Goal: Task Accomplishment & Management: Complete application form

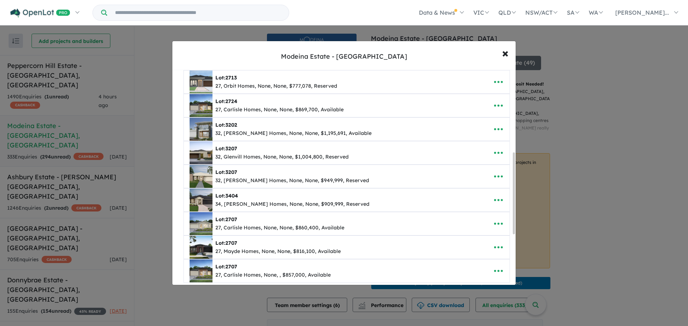
scroll to position [350, 0]
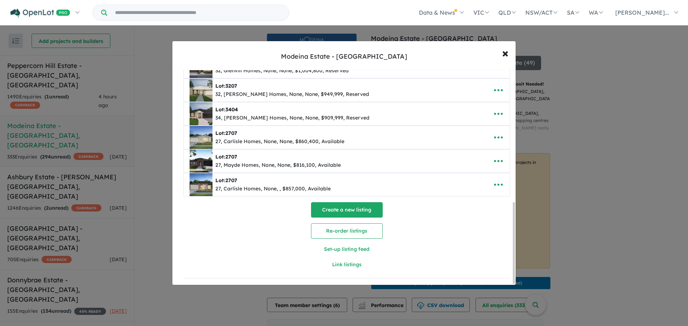
click at [359, 210] on button "Create a new listing" at bounding box center [347, 209] width 72 height 15
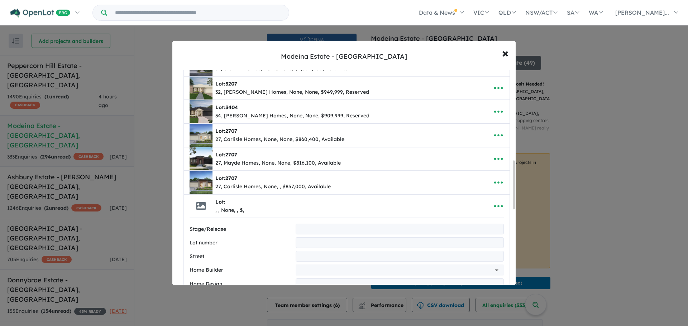
scroll to position [400, 0]
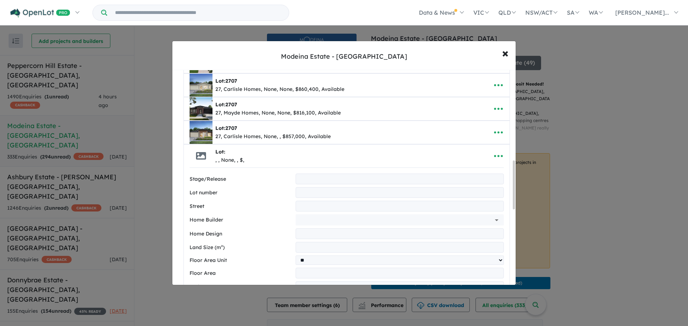
click at [322, 178] on input "text" at bounding box center [400, 179] width 208 height 11
type input "**"
click at [314, 196] on input "text" at bounding box center [400, 192] width 208 height 11
type input "****"
click at [304, 207] on input "text" at bounding box center [400, 206] width 208 height 11
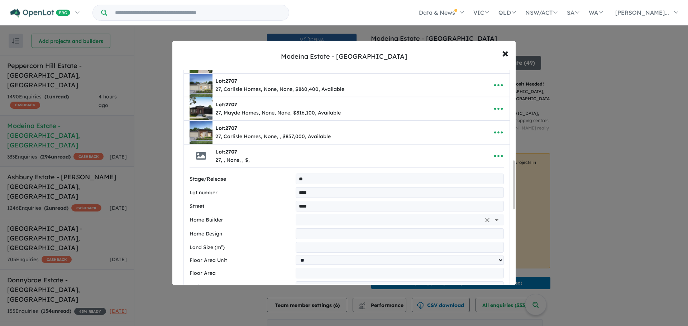
type input "**********"
click at [326, 224] on input "text" at bounding box center [389, 220] width 182 height 11
click at [322, 248] on li "Glenvill Homes" at bounding box center [397, 249] width 201 height 13
type input "**********"
click at [312, 236] on input "text" at bounding box center [400, 234] width 208 height 11
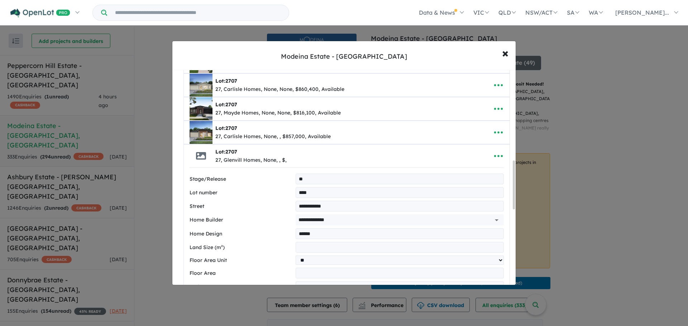
type input "******"
click at [310, 246] on input "number" at bounding box center [400, 247] width 208 height 11
type input "***"
click at [309, 270] on input "number" at bounding box center [400, 273] width 208 height 11
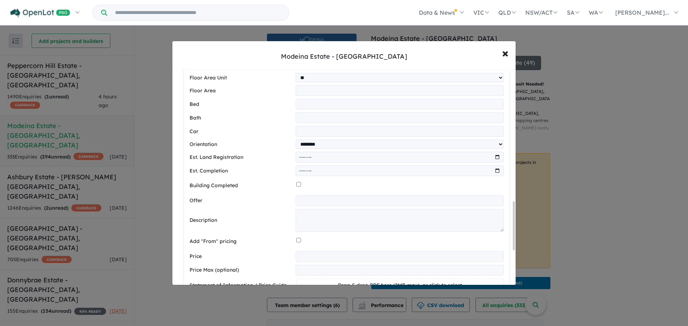
scroll to position [583, 0]
type input "**"
click at [306, 104] on input "number" at bounding box center [400, 104] width 208 height 11
type input "*"
click at [305, 118] on input "number" at bounding box center [400, 117] width 208 height 11
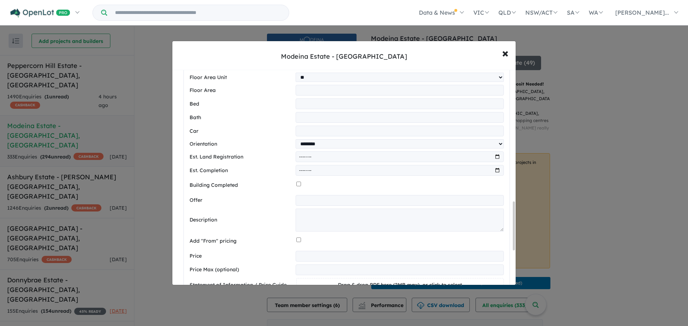
type input "*"
click at [305, 134] on input "number" at bounding box center [400, 131] width 208 height 11
type input "*"
click at [307, 218] on textarea at bounding box center [400, 220] width 208 height 23
click at [314, 223] on textarea at bounding box center [400, 220] width 208 height 23
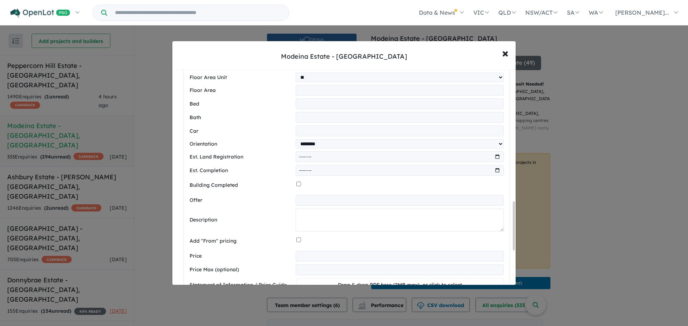
paste textarea "**********"
type textarea "**********"
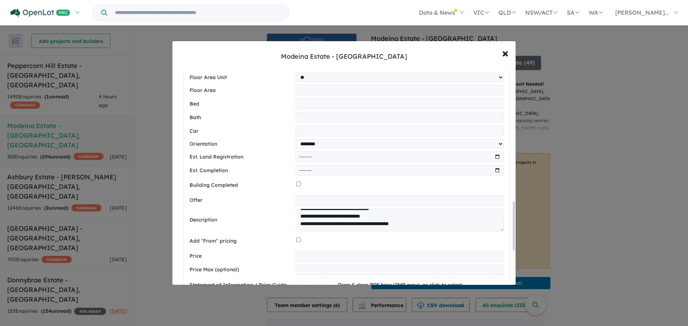
click at [310, 262] on input "number" at bounding box center [400, 256] width 208 height 11
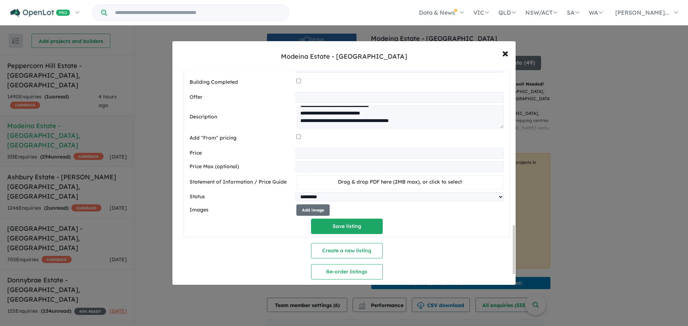
scroll to position [693, 0]
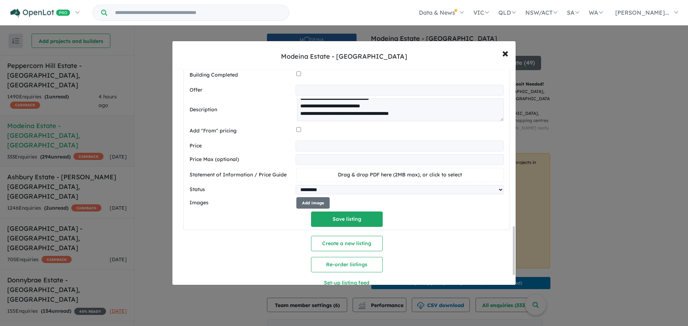
type input "******"
click at [354, 176] on span "Drag & drop PDF here (2MB max), or click to select" at bounding box center [400, 175] width 124 height 6
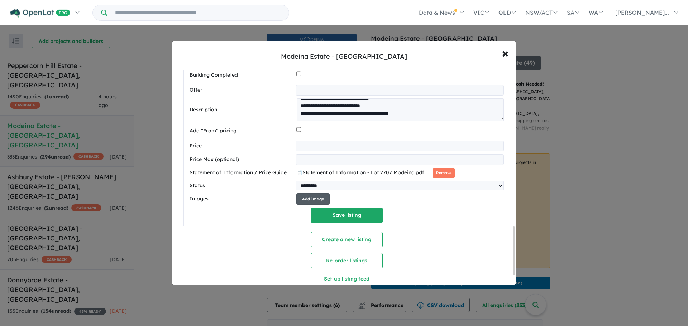
click at [312, 204] on button "Add image" at bounding box center [312, 199] width 33 height 12
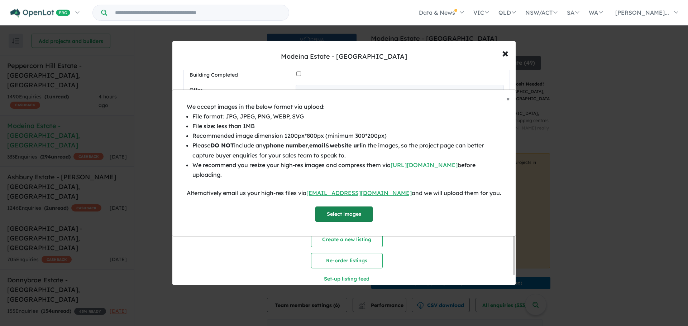
click at [340, 209] on button "Select images" at bounding box center [343, 214] width 57 height 15
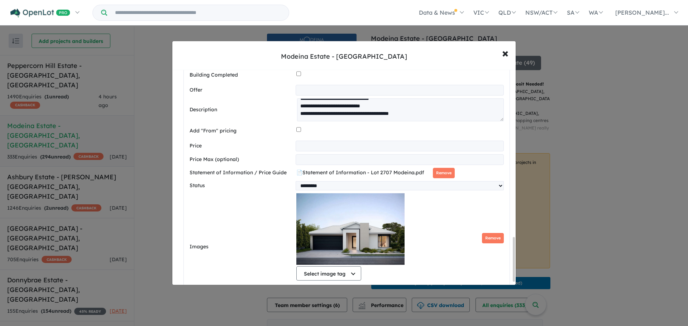
scroll to position [817, 0]
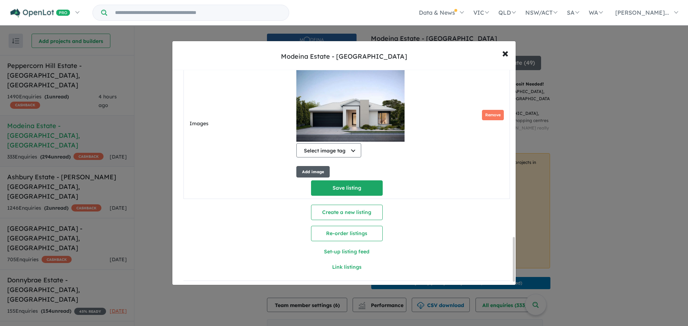
click at [316, 176] on button "Add image" at bounding box center [312, 172] width 33 height 12
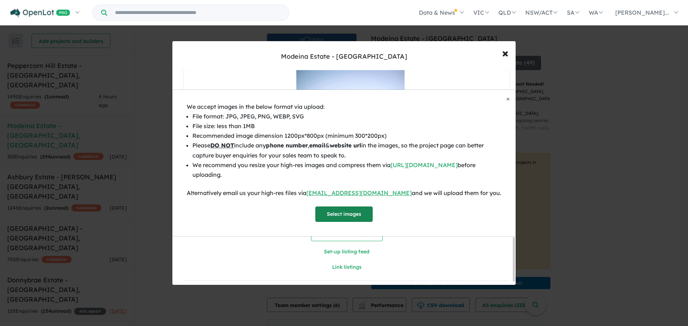
click at [345, 207] on button "Select images" at bounding box center [343, 214] width 57 height 15
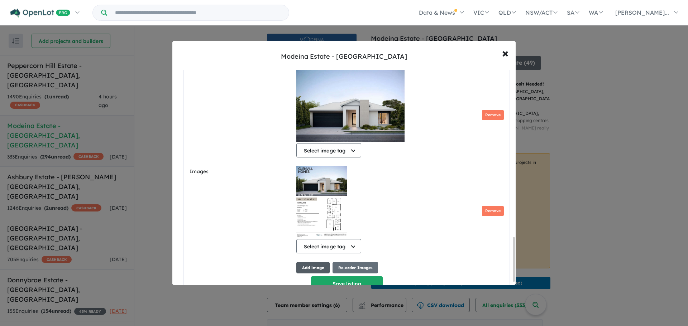
click at [312, 269] on button "Add image" at bounding box center [312, 268] width 33 height 12
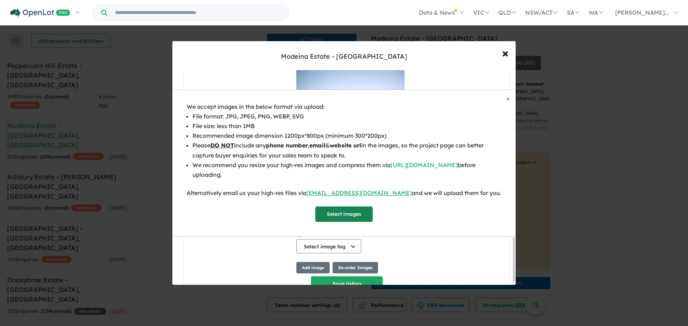
click at [339, 207] on button "Select images" at bounding box center [343, 214] width 57 height 15
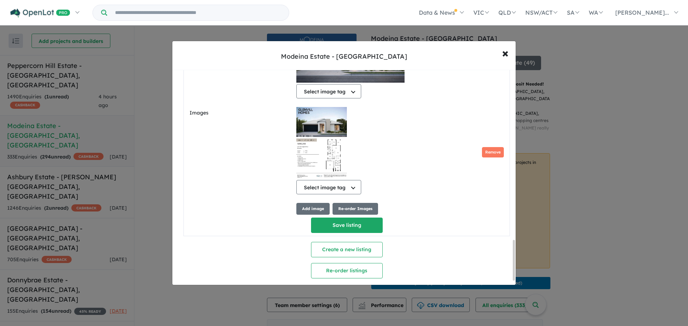
scroll to position [929, 0]
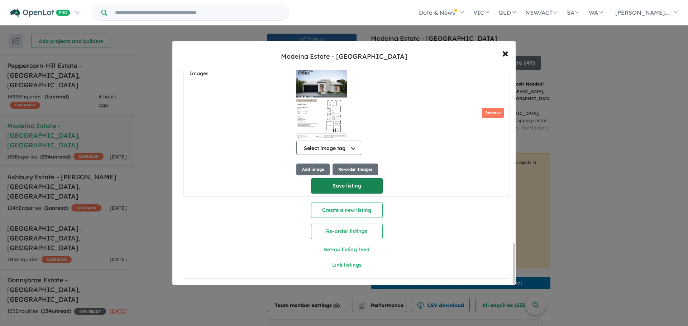
click at [335, 181] on button "Save listing" at bounding box center [347, 185] width 72 height 15
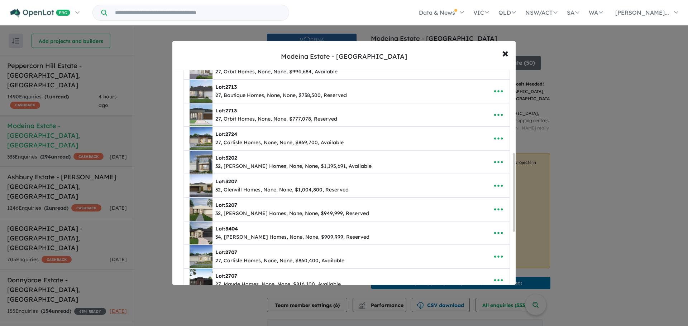
scroll to position [373, 0]
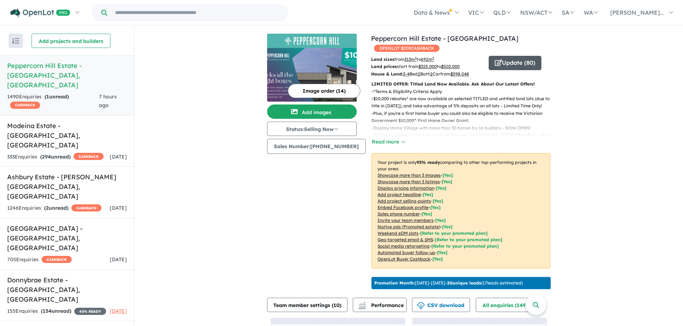
click at [494, 62] on icon "button" at bounding box center [497, 62] width 7 height 6
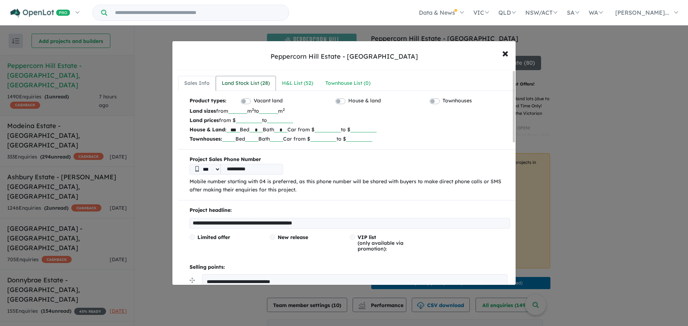
click at [253, 82] on div "Land Stock List ( 28 )" at bounding box center [246, 83] width 48 height 9
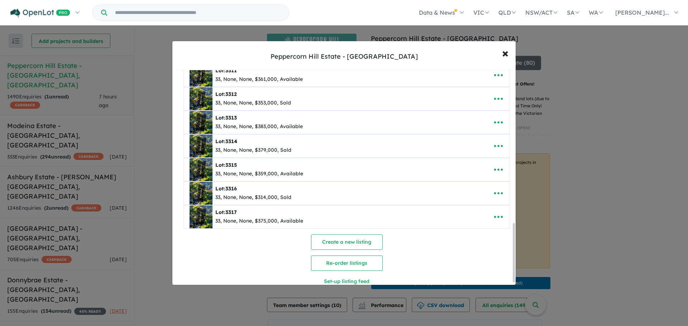
scroll to position [564, 0]
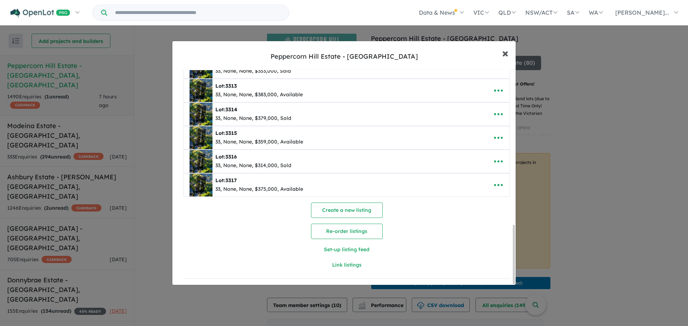
click at [502, 53] on span "×" at bounding box center [505, 52] width 6 height 15
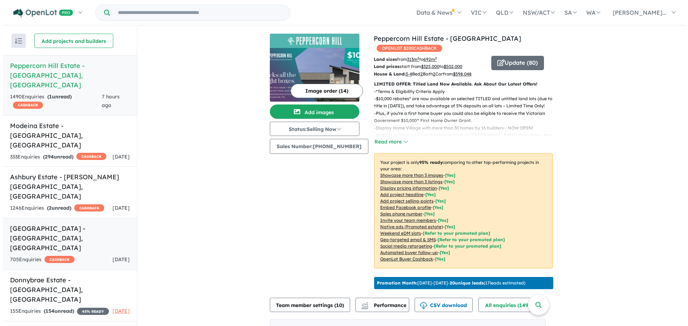
scroll to position [1, 0]
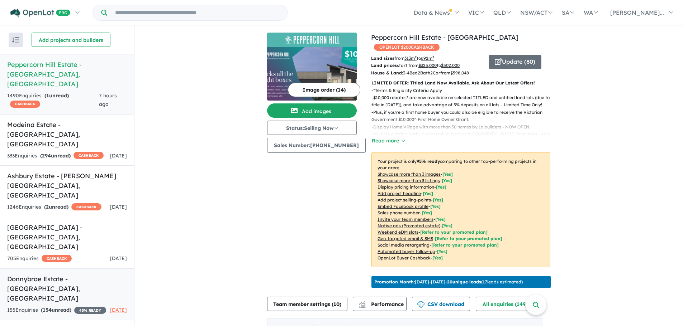
click at [81, 306] on div "155 Enquir ies ( 154 unread) 45 % READY" at bounding box center [56, 310] width 99 height 9
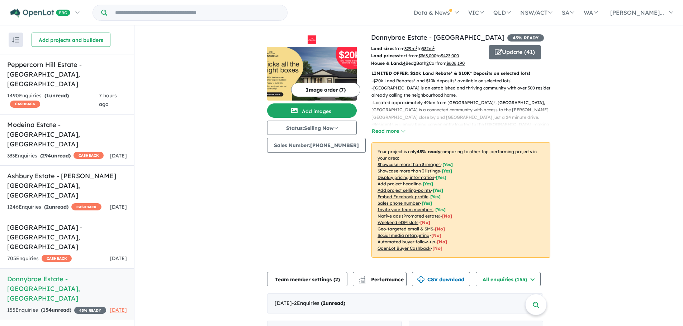
click at [507, 36] on span "45 % READY" at bounding box center [525, 37] width 37 height 7
click at [395, 130] on button "Read more" at bounding box center [388, 131] width 34 height 8
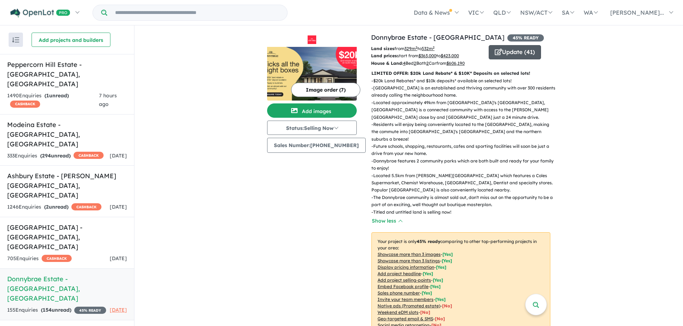
click at [509, 50] on button "Update ( 41 )" at bounding box center [514, 52] width 52 height 14
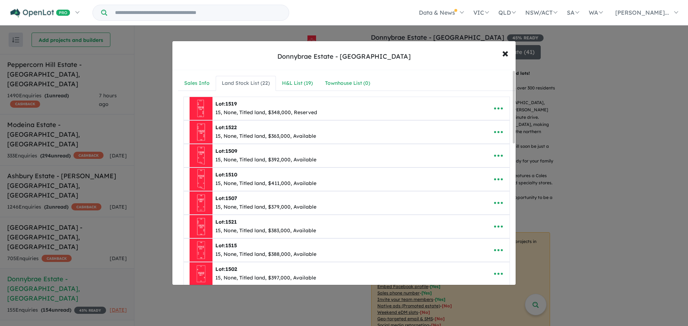
scroll to position [0, 0]
click at [201, 85] on div "Sales Info" at bounding box center [196, 83] width 25 height 9
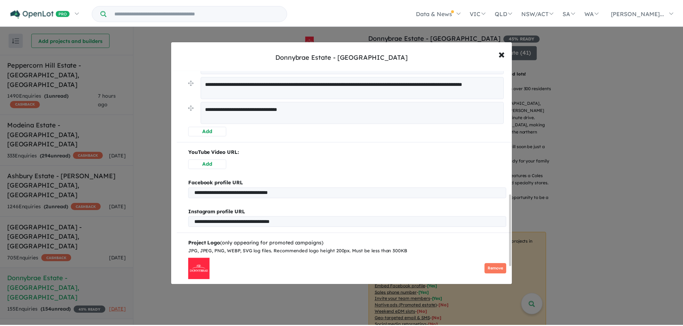
scroll to position [426, 0]
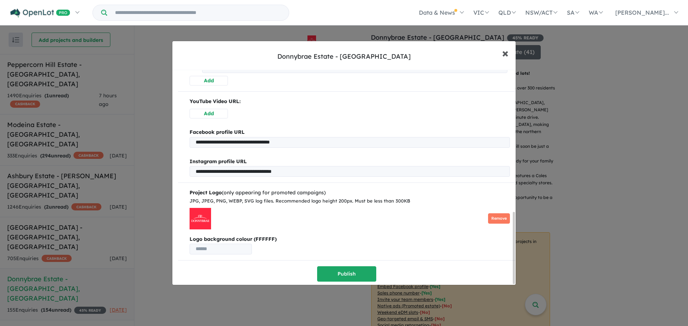
click at [503, 55] on span "×" at bounding box center [505, 52] width 6 height 15
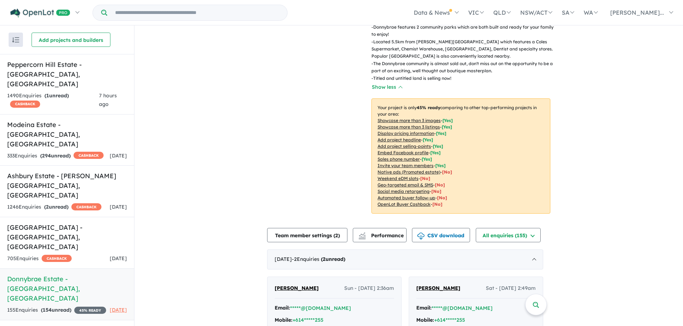
scroll to position [136, 0]
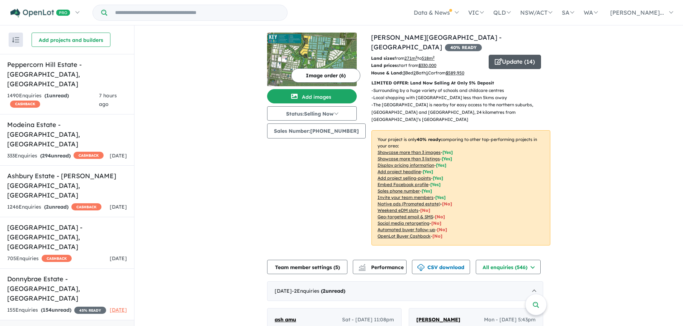
click at [506, 55] on button "Update ( 14 )" at bounding box center [514, 62] width 52 height 14
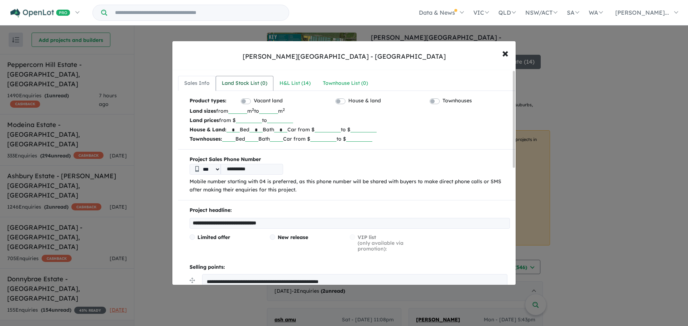
click at [252, 85] on div "Land Stock List ( 0 )" at bounding box center [245, 83] width 46 height 9
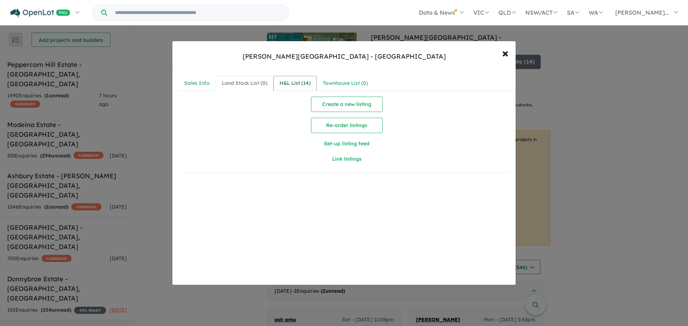
click at [306, 89] on link "H&L List ( 14 )" at bounding box center [294, 83] width 43 height 15
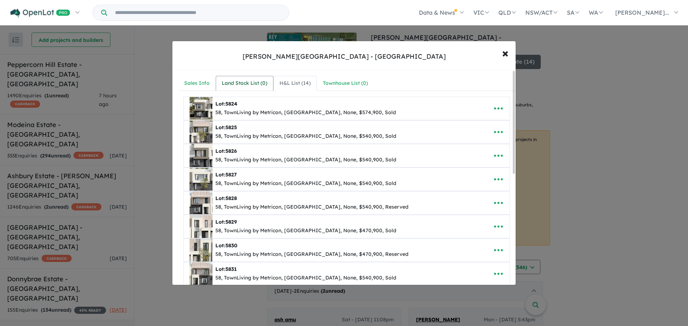
click at [255, 87] on div "Land Stock List ( 0 )" at bounding box center [245, 83] width 46 height 9
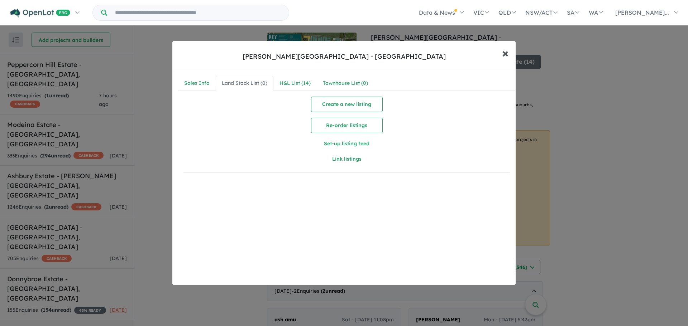
click at [504, 56] on span "×" at bounding box center [505, 52] width 6 height 15
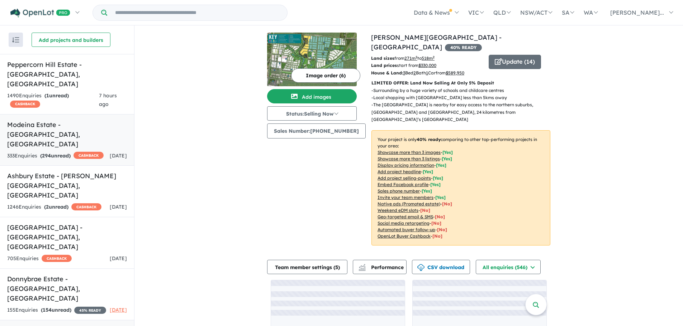
click at [79, 152] on div "333 Enquir ies ( 294 unread) CASHBACK" at bounding box center [55, 156] width 96 height 9
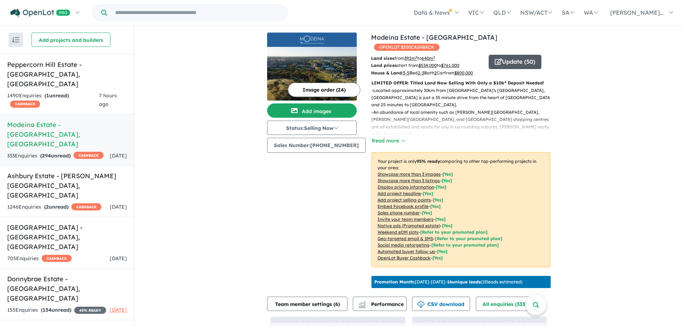
click at [500, 57] on button "Update ( 50 )" at bounding box center [514, 62] width 53 height 14
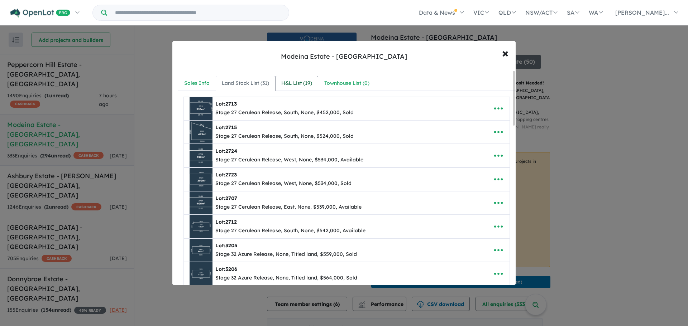
click at [295, 87] on div "H&L List ( 19 )" at bounding box center [296, 83] width 31 height 9
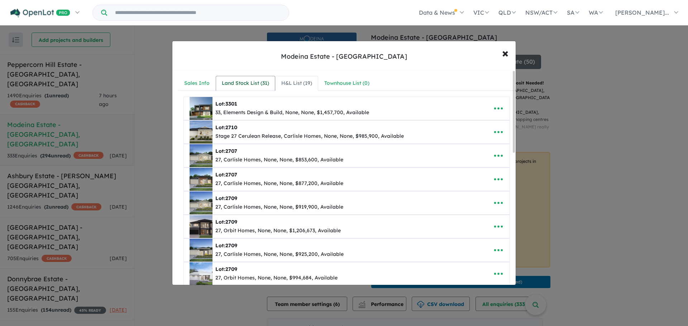
click at [258, 79] on div "Land Stock List ( 31 )" at bounding box center [245, 83] width 47 height 9
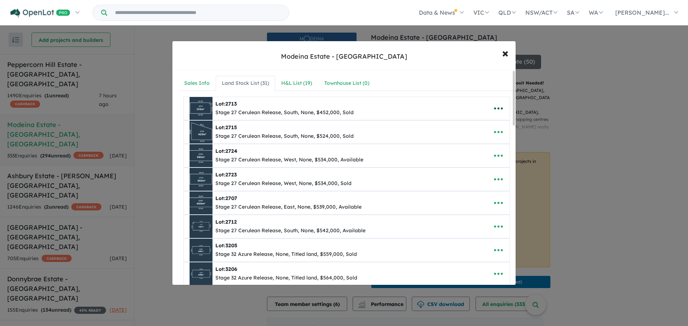
click at [496, 111] on icon "button" at bounding box center [498, 108] width 11 height 11
click at [459, 66] on div "Modeina Estate - [PERSON_NAME] × Close" at bounding box center [343, 55] width 343 height 29
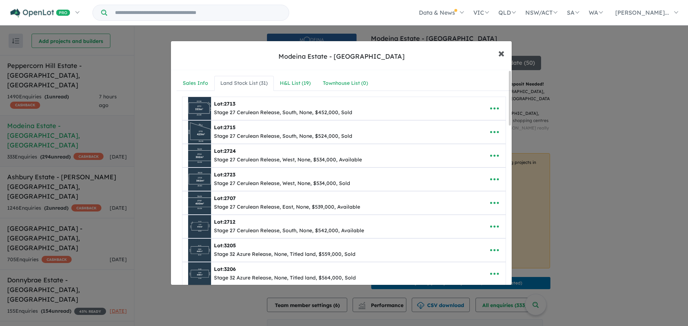
click at [503, 55] on span "×" at bounding box center [501, 52] width 6 height 15
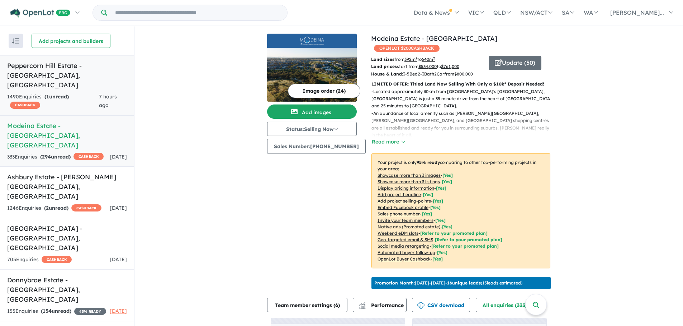
click at [81, 68] on h5 "Peppercorn Hill Estate - [GEOGRAPHIC_DATA] , [GEOGRAPHIC_DATA]" at bounding box center [67, 75] width 120 height 29
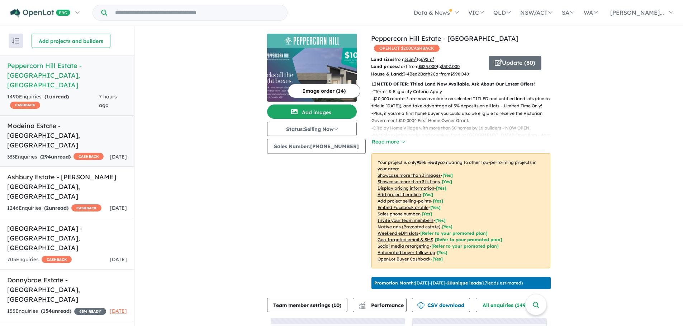
click at [92, 123] on link "Modeina Estate - [GEOGRAPHIC_DATA][PERSON_NAME][GEOGRAPHIC_DATA] 333 Enquir ies…" at bounding box center [67, 141] width 134 height 52
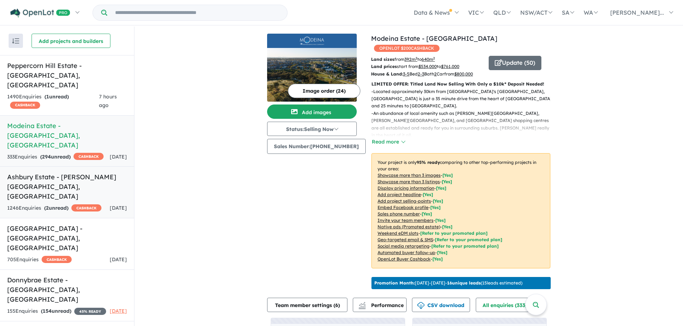
click at [93, 172] on h5 "Ashbury Estate - [PERSON_NAME][GEOGRAPHIC_DATA] , [GEOGRAPHIC_DATA]" at bounding box center [67, 186] width 120 height 29
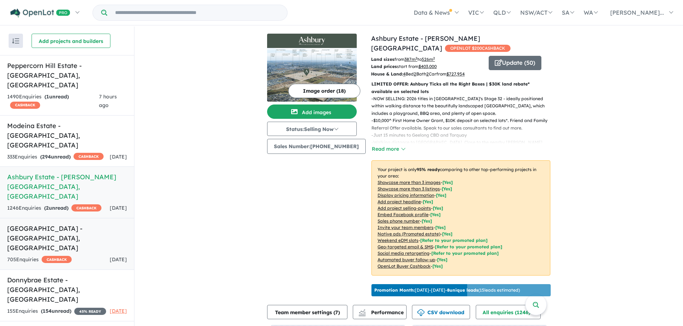
click at [100, 224] on h5 "[GEOGRAPHIC_DATA] - [GEOGRAPHIC_DATA] , [GEOGRAPHIC_DATA]" at bounding box center [67, 238] width 120 height 29
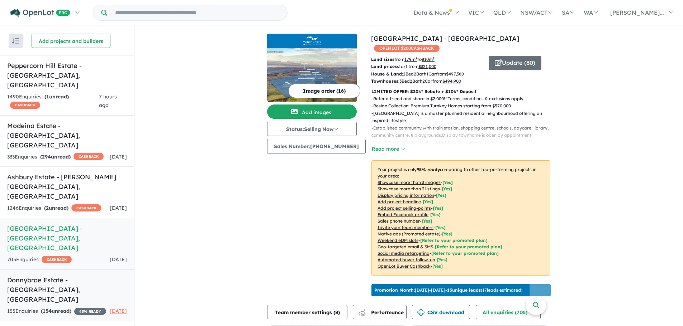
click at [102, 276] on h5 "Donnybrae Estate - [GEOGRAPHIC_DATA] , [GEOGRAPHIC_DATA]" at bounding box center [67, 290] width 120 height 29
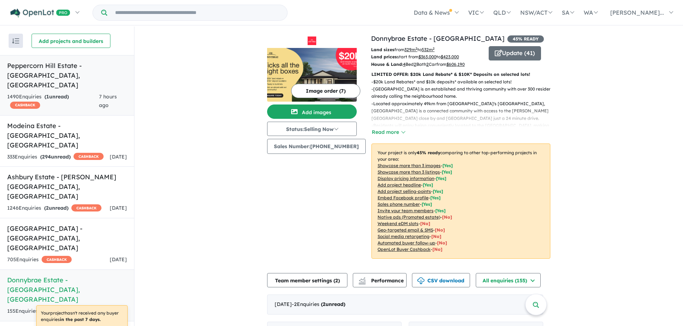
click at [90, 80] on h5 "Peppercorn Hill Estate - [GEOGRAPHIC_DATA] , [GEOGRAPHIC_DATA]" at bounding box center [67, 75] width 120 height 29
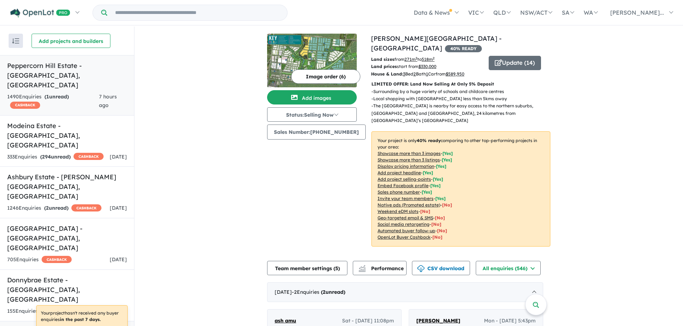
click at [87, 78] on h5 "Peppercorn Hill Estate - [GEOGRAPHIC_DATA] , [GEOGRAPHIC_DATA]" at bounding box center [67, 75] width 120 height 29
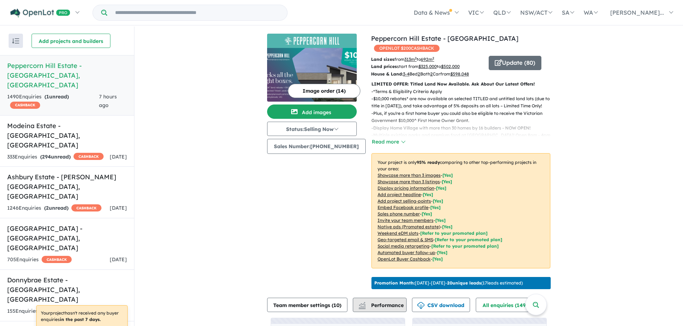
click at [398, 312] on button "Performance" at bounding box center [380, 305] width 54 height 14
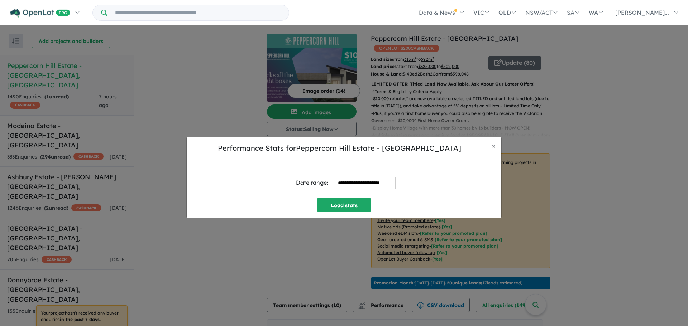
click at [383, 186] on input "**********" at bounding box center [365, 183] width 62 height 13
click at [469, 150] on h5 "Performance Stats for Peppercorn Hill Estate - [GEOGRAPHIC_DATA]" at bounding box center [339, 148] width 294 height 11
click at [332, 209] on button "Load stats" at bounding box center [344, 205] width 54 height 14
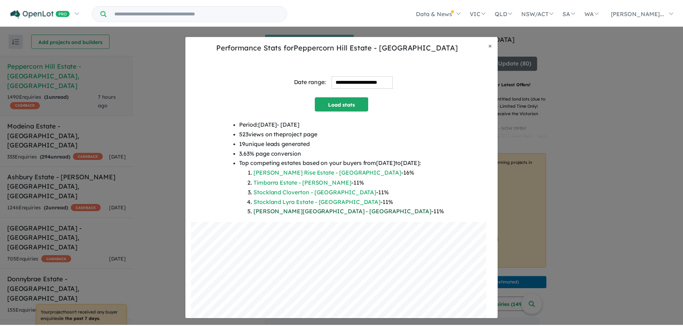
scroll to position [57, 0]
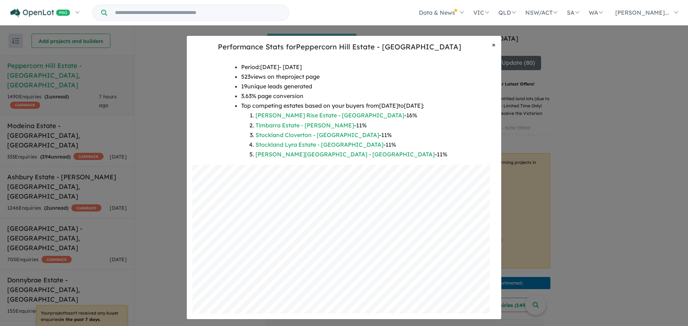
click at [493, 44] on span "×" at bounding box center [494, 44] width 4 height 8
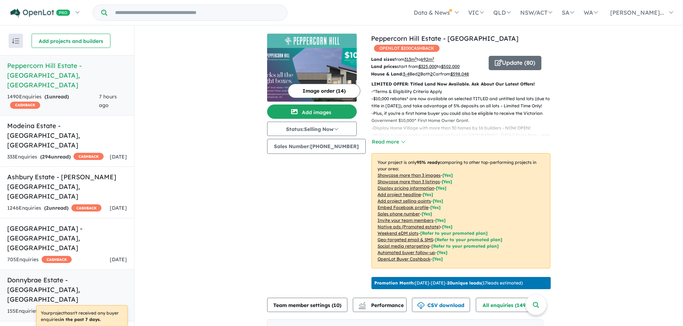
click at [84, 276] on h5 "Donnybrae Estate - [GEOGRAPHIC_DATA] , [GEOGRAPHIC_DATA]" at bounding box center [67, 290] width 120 height 29
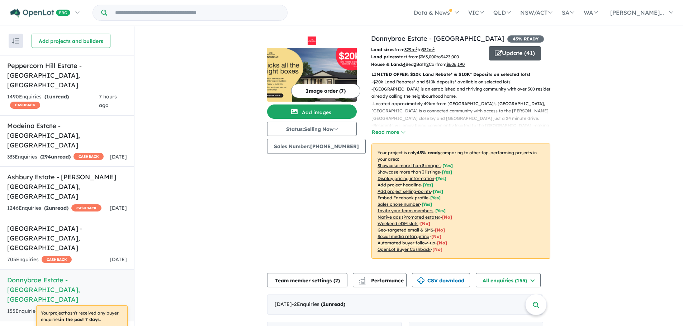
click at [506, 53] on button "Update ( 41 )" at bounding box center [514, 53] width 52 height 14
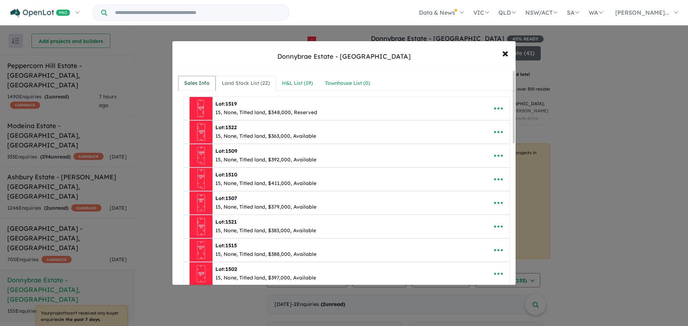
click at [189, 86] on div "Sales Info" at bounding box center [196, 83] width 25 height 9
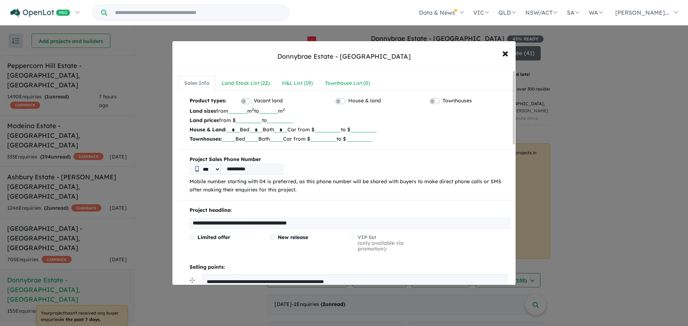
click at [237, 128] on input "*" at bounding box center [232, 128] width 13 height 7
type input "*"
drag, startPoint x: 293, startPoint y: 130, endPoint x: 287, endPoint y: 130, distance: 5.7
click at [287, 130] on input "*" at bounding box center [280, 128] width 13 height 7
type input "*"
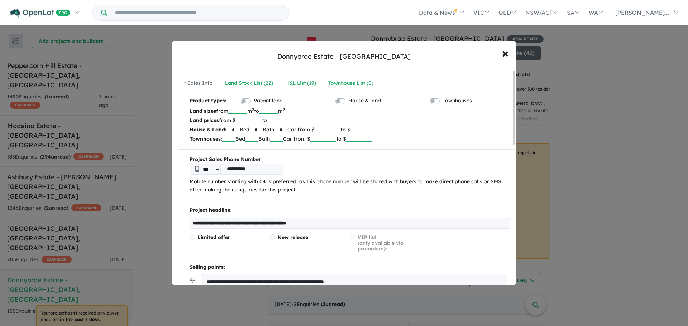
drag, startPoint x: 349, startPoint y: 130, endPoint x: 326, endPoint y: 131, distance: 22.6
click at [326, 131] on input "******" at bounding box center [328, 128] width 26 height 7
click at [504, 52] on span "×" at bounding box center [505, 52] width 6 height 15
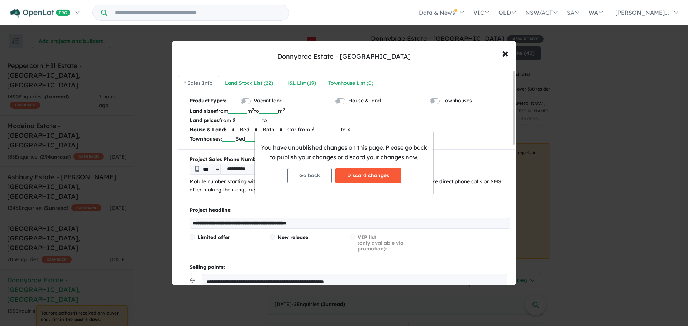
click at [372, 180] on button "Discard changes" at bounding box center [368, 175] width 66 height 15
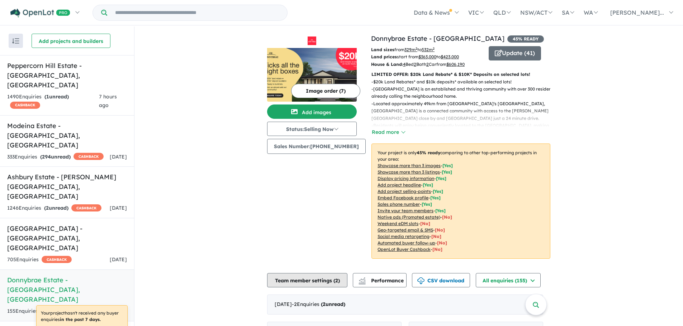
click at [319, 279] on button "Team member settings ( 2 )" at bounding box center [307, 280] width 80 height 14
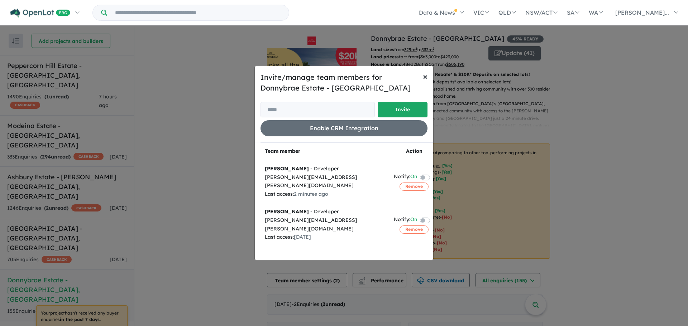
click at [426, 78] on span "×" at bounding box center [425, 76] width 5 height 11
